Goal: Task Accomplishment & Management: Use online tool/utility

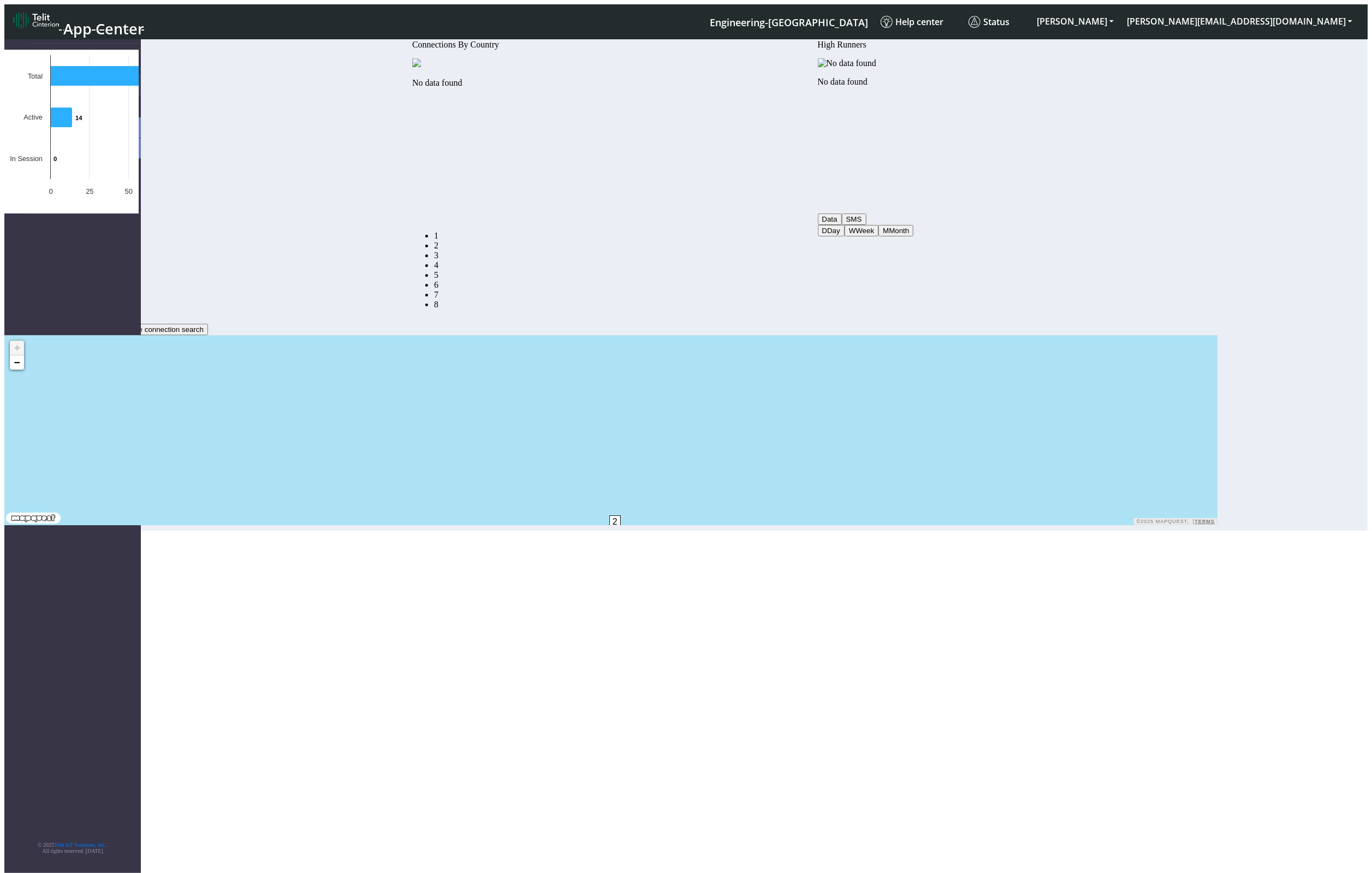
click at [109, 75] on link "Home" at bounding box center [83, 85] width 115 height 21
click at [111, 97] on link "Connections" at bounding box center [83, 106] width 115 height 21
click at [98, 117] on link "List" at bounding box center [94, 127] width 93 height 20
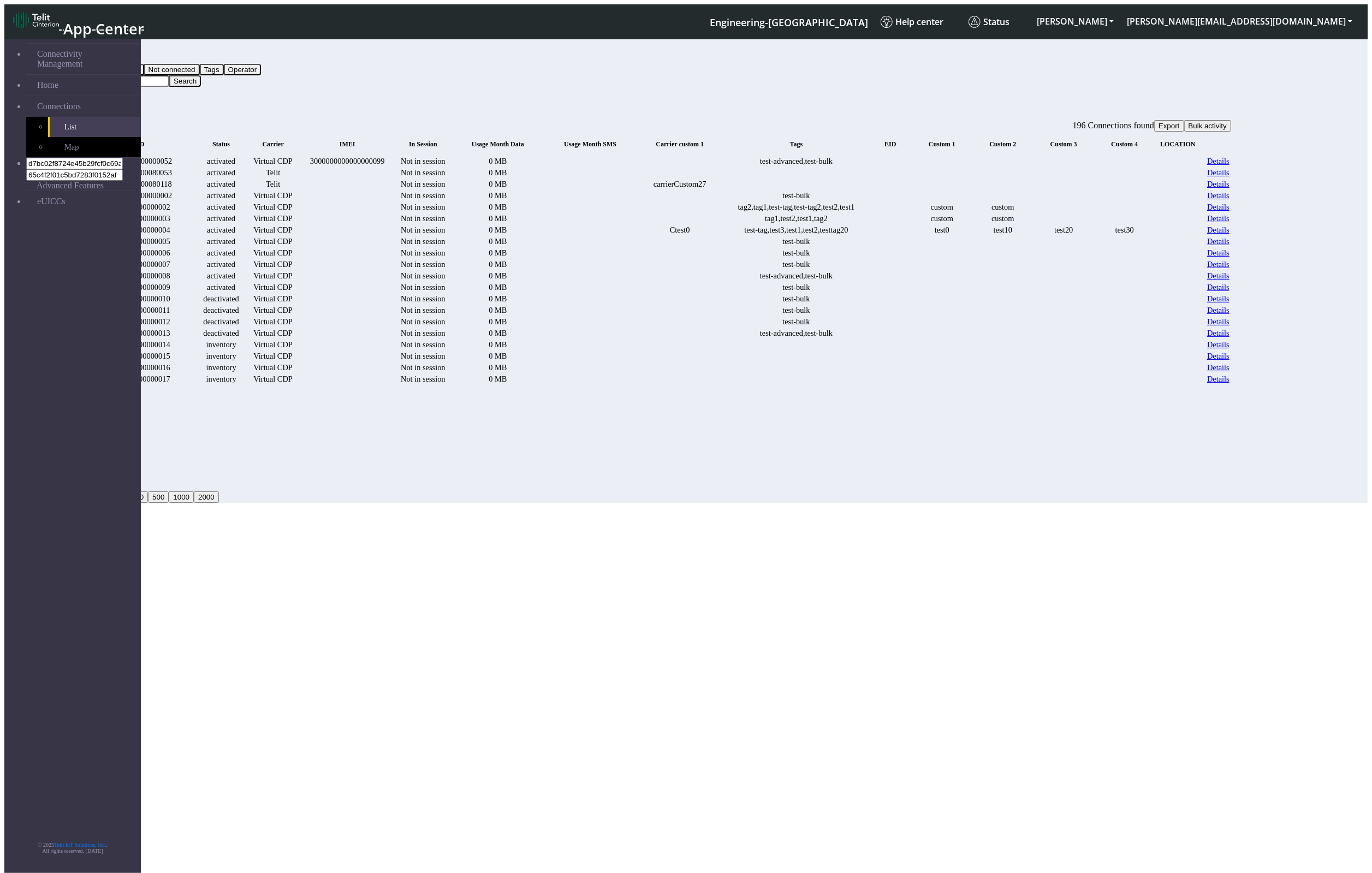
click at [101, 61] on button "Query" at bounding box center [87, 58] width 29 height 12
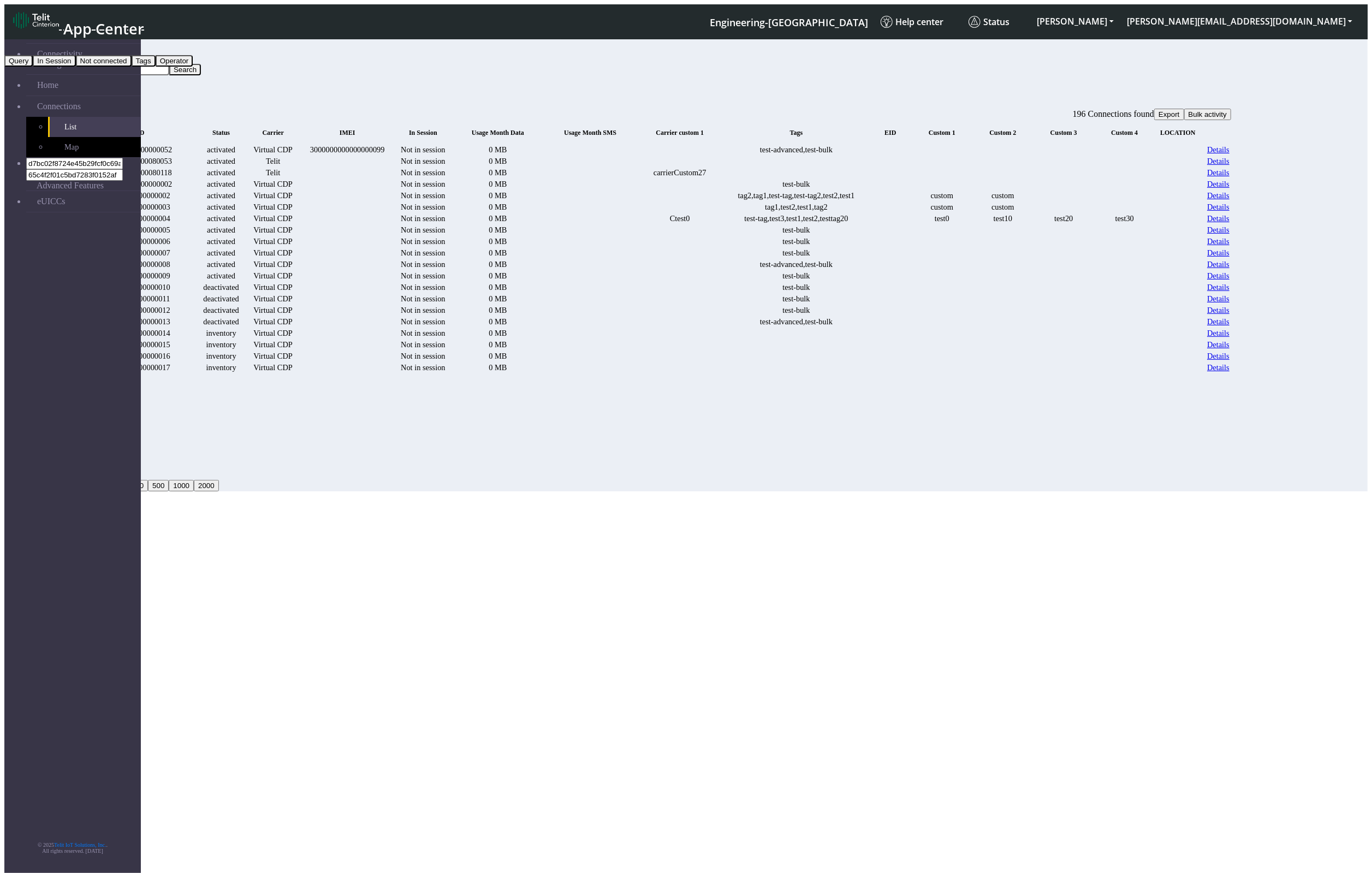
click at [156, 66] on button "Tags" at bounding box center [144, 61] width 24 height 12
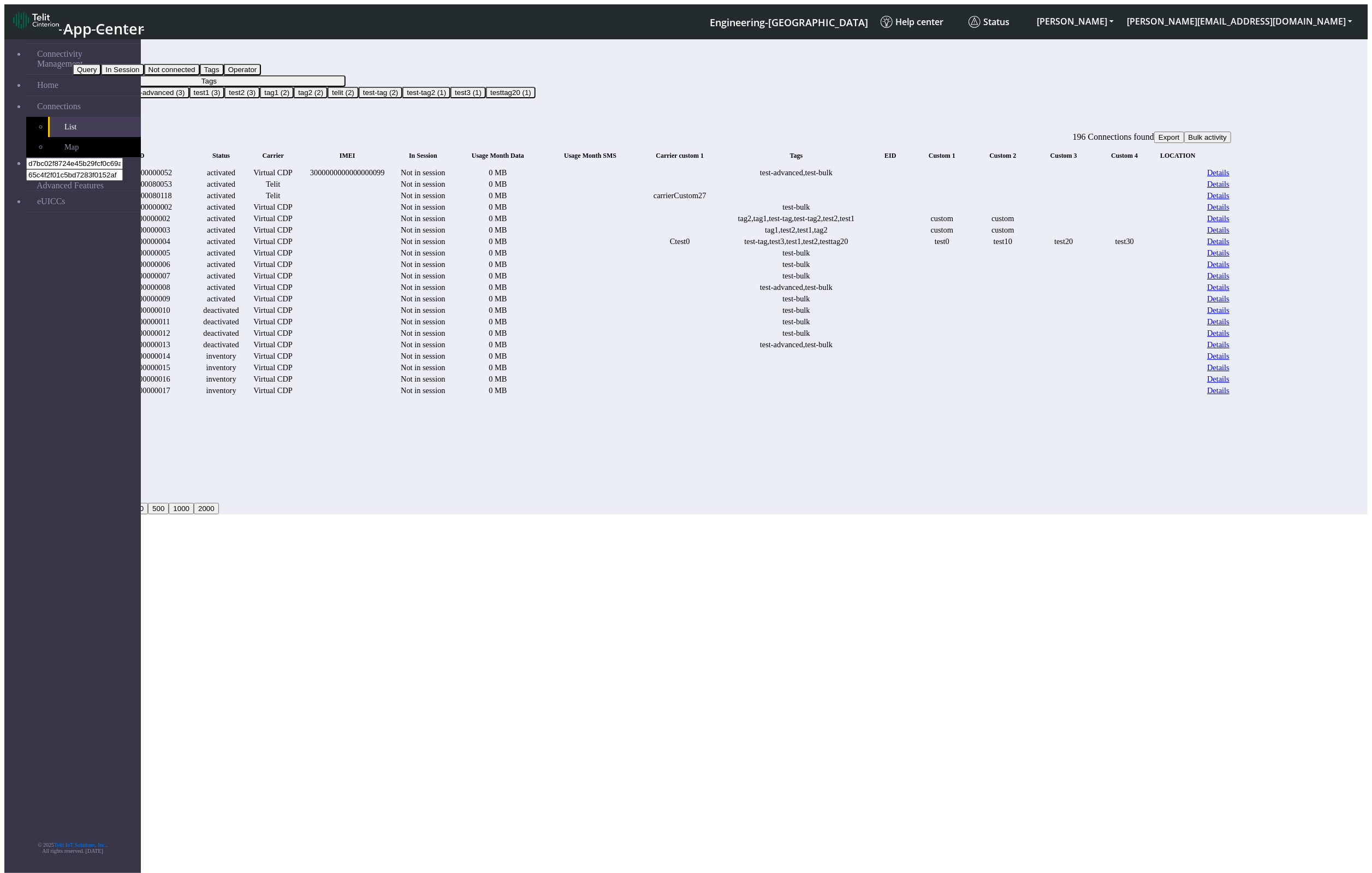
click at [345, 75] on button "Tags" at bounding box center [209, 81] width 273 height 12
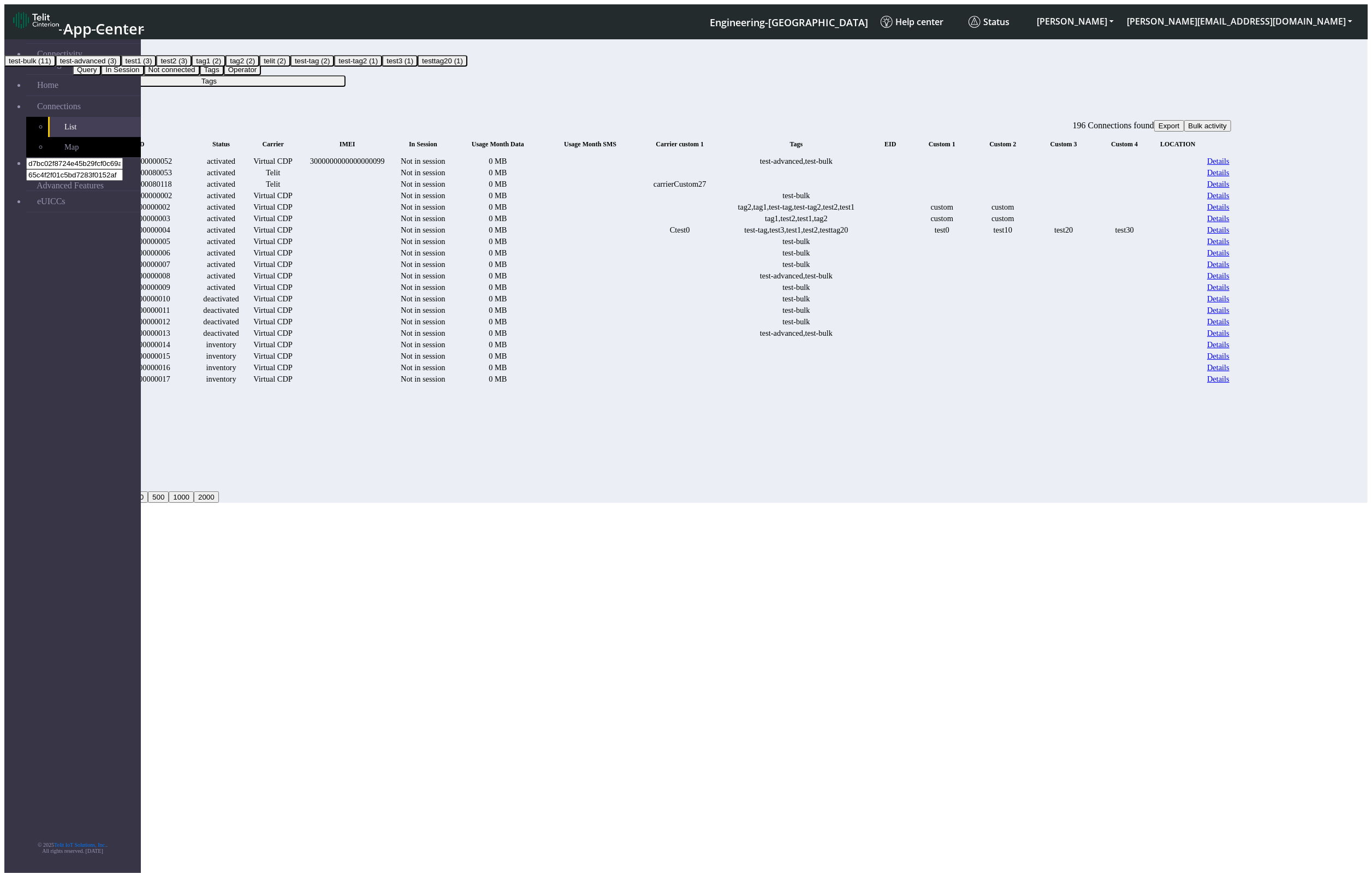
click at [56, 66] on button "test-bulk (11)" at bounding box center [30, 61] width 52 height 12
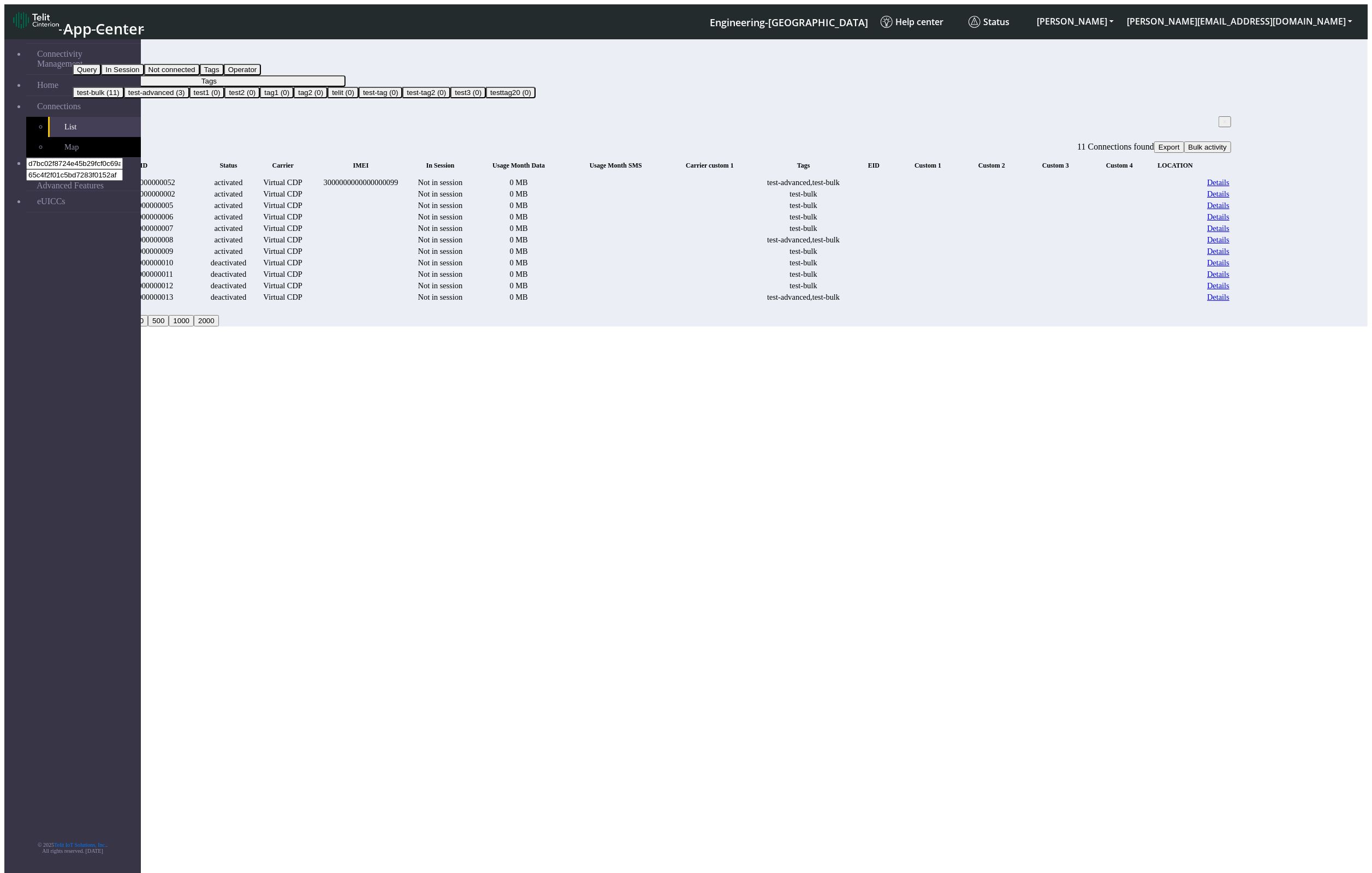
click at [345, 75] on button "Tags" at bounding box center [209, 81] width 273 height 12
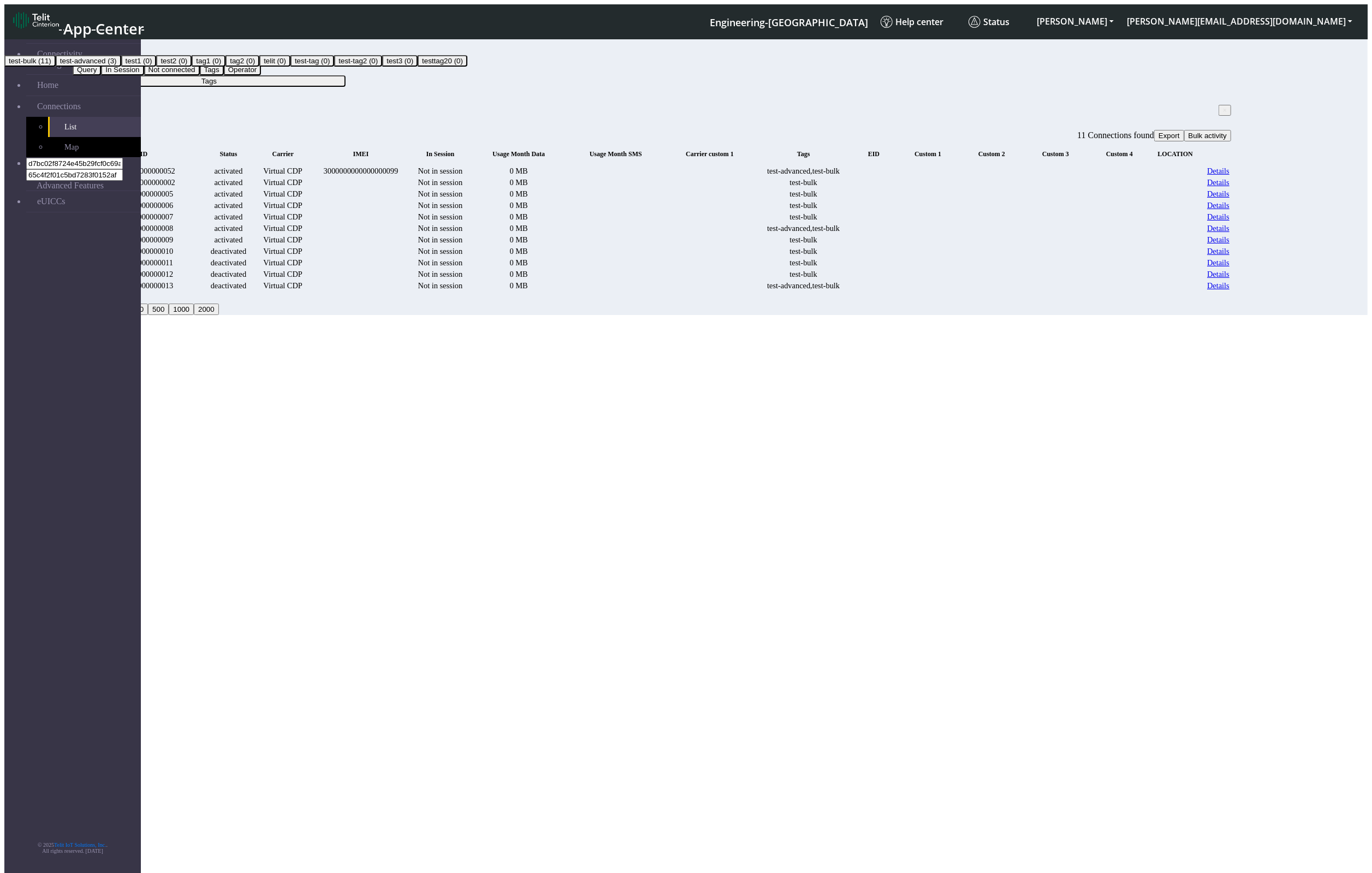
click at [157, 66] on button "test1 (0)" at bounding box center [139, 61] width 36 height 12
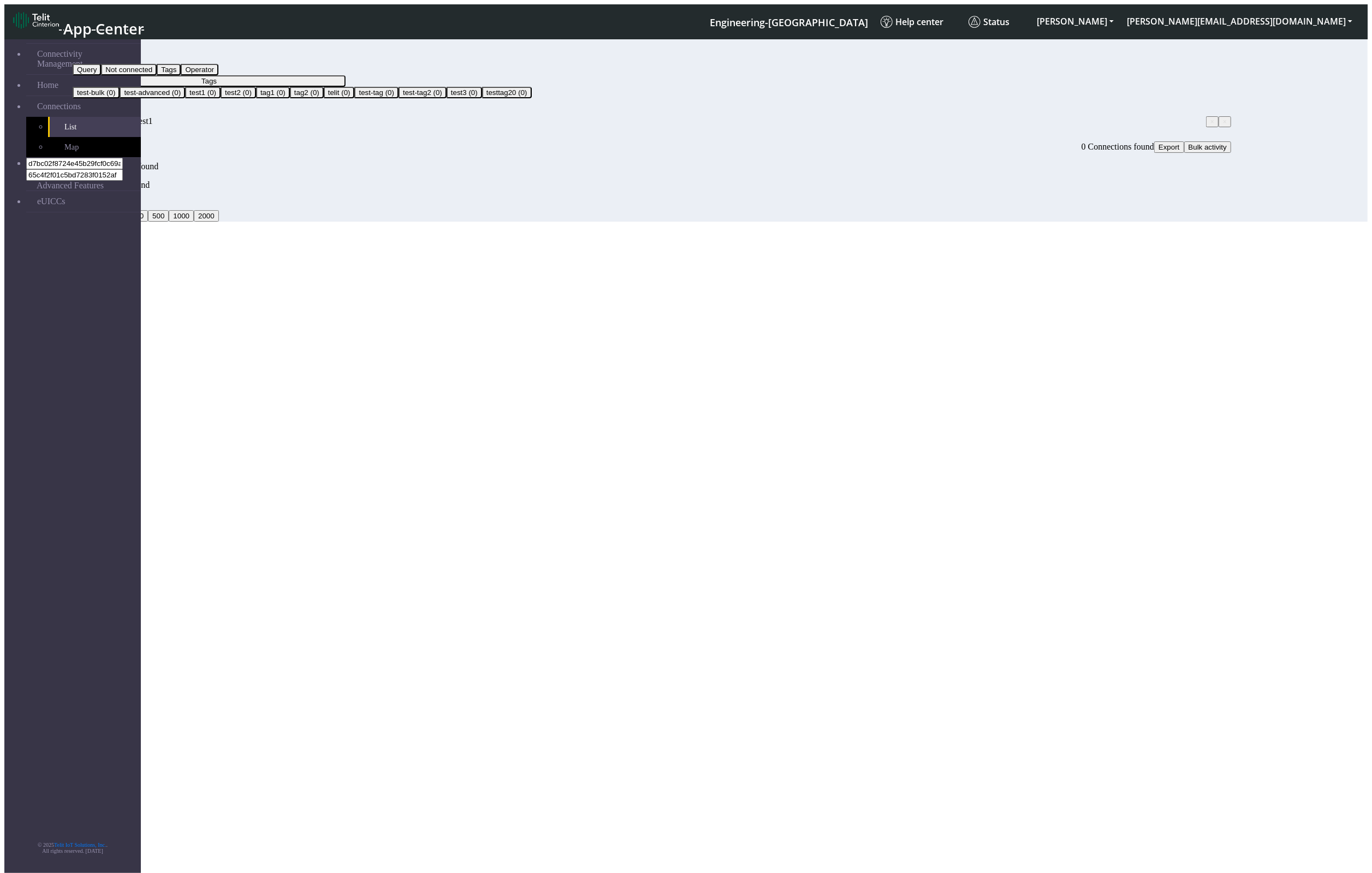
drag, startPoint x: 246, startPoint y: 82, endPoint x: 215, endPoint y: 86, distance: 31.3
click at [1098, 118] on span "×" at bounding box center [1212, 122] width 4 height 8
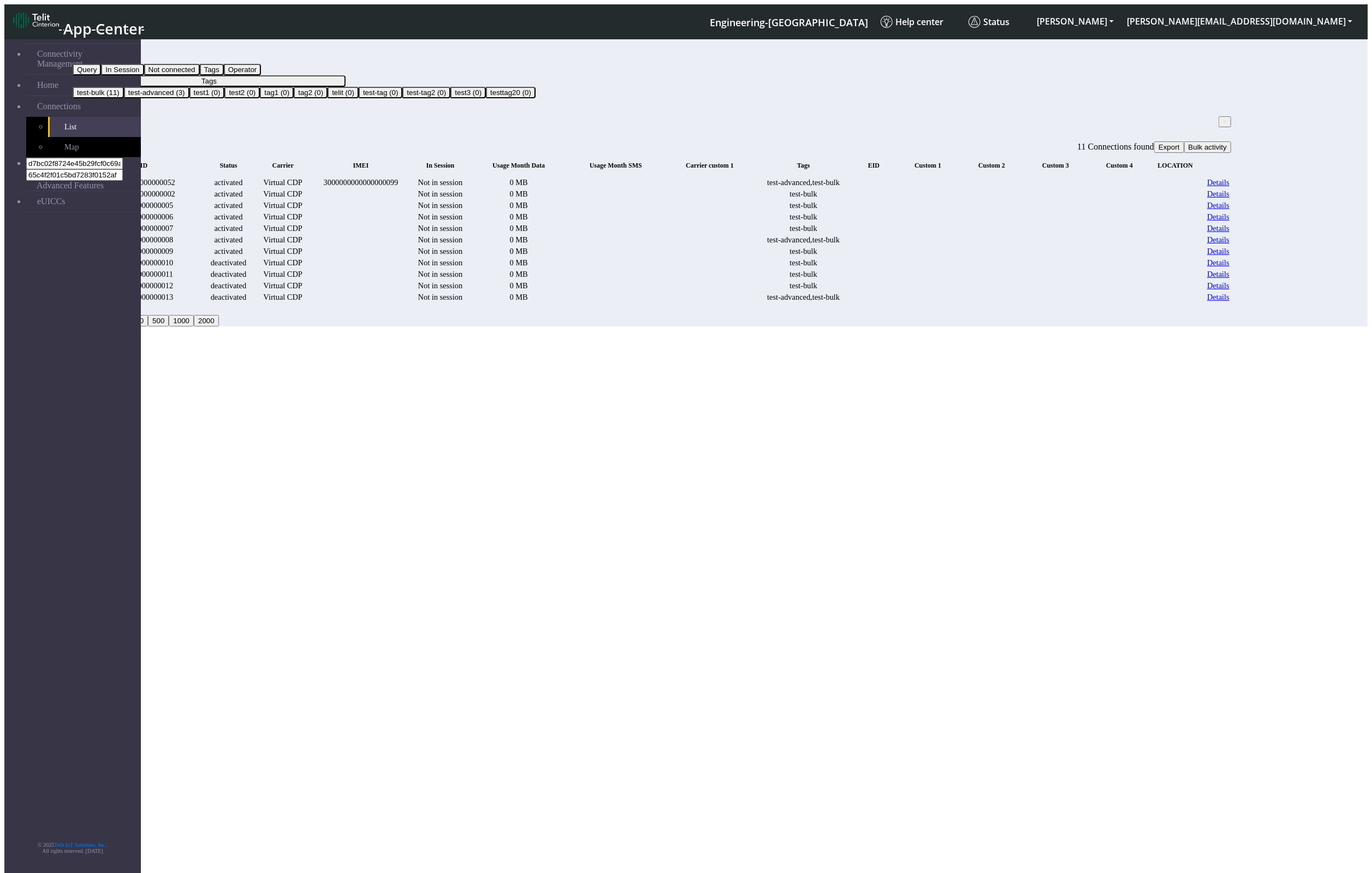
click at [1098, 118] on span "×" at bounding box center [1225, 122] width 4 height 8
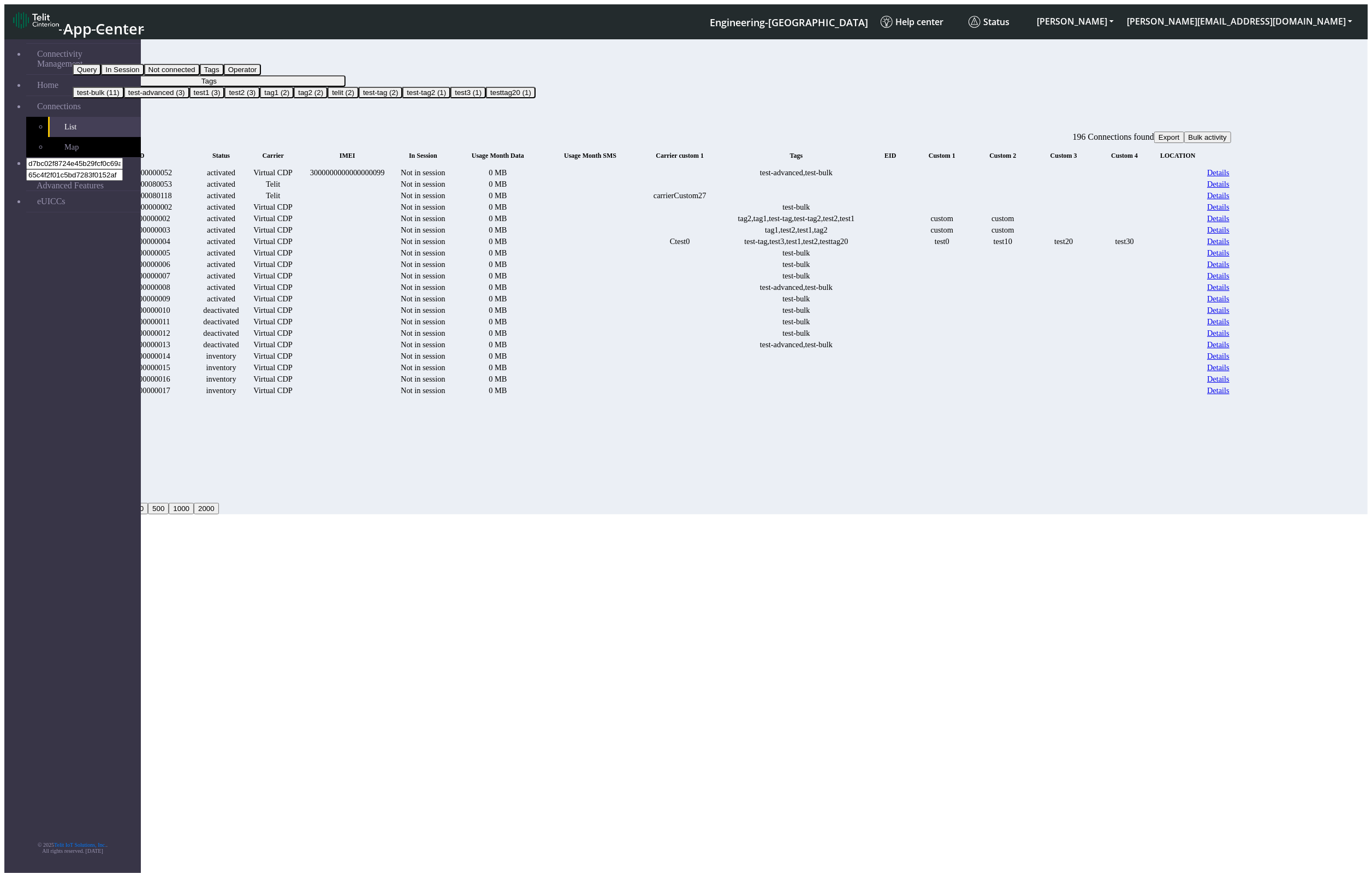
click at [345, 75] on button "Tags" at bounding box center [209, 81] width 273 height 12
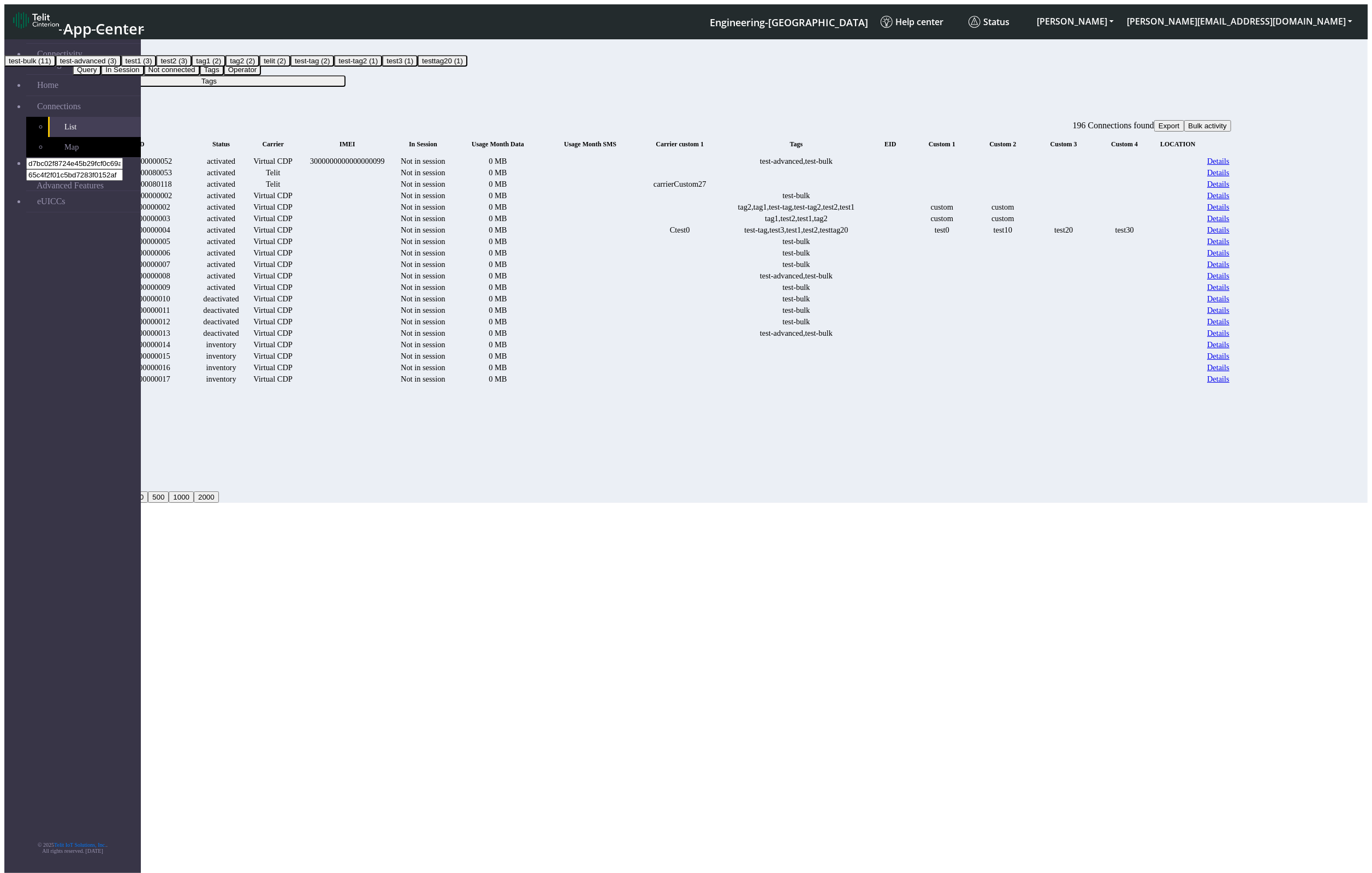
click at [382, 66] on button "test3 (1)" at bounding box center [400, 61] width 36 height 12
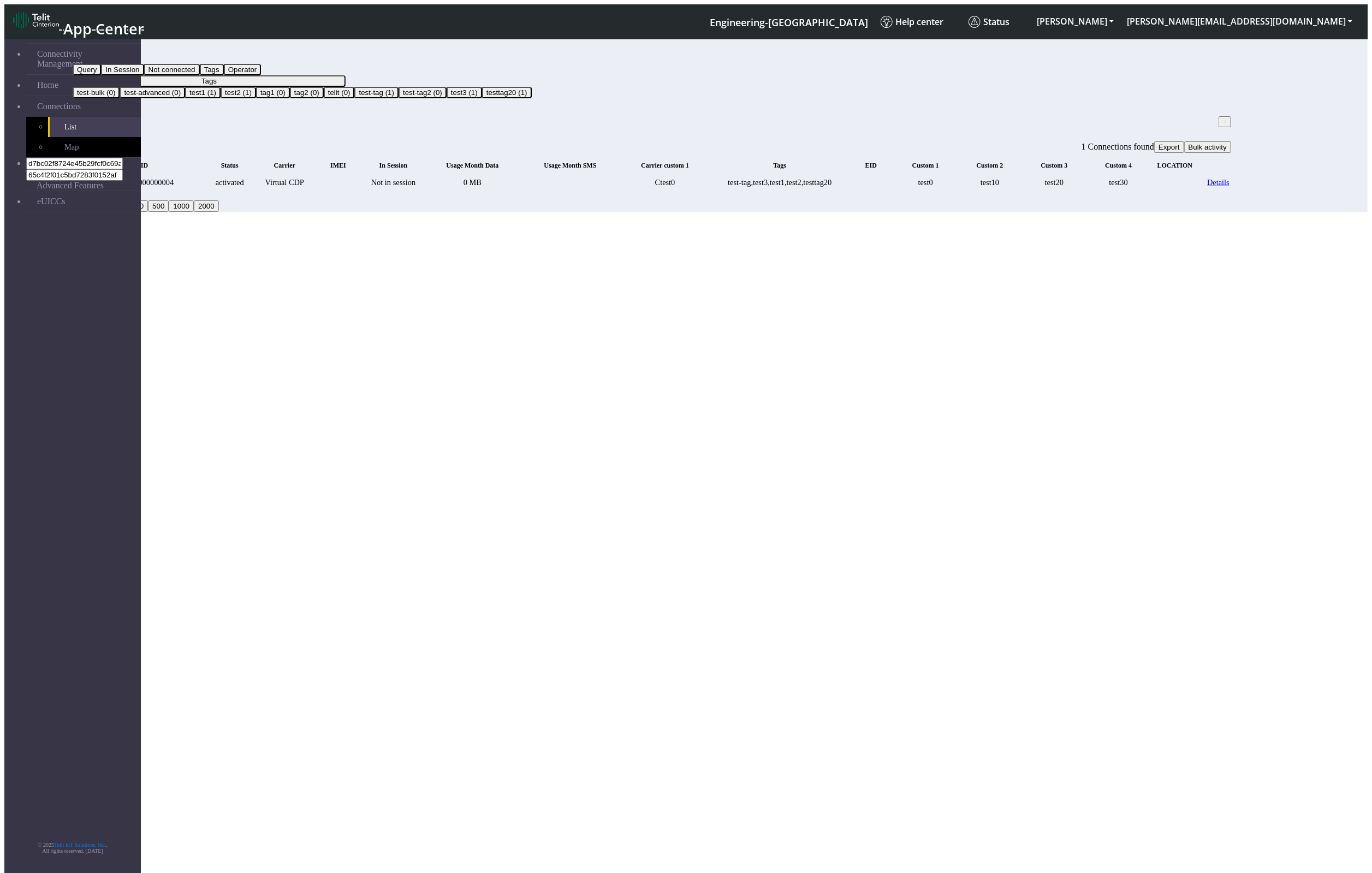
click at [1098, 118] on span "×" at bounding box center [1225, 122] width 4 height 8
